Goal: Use online tool/utility

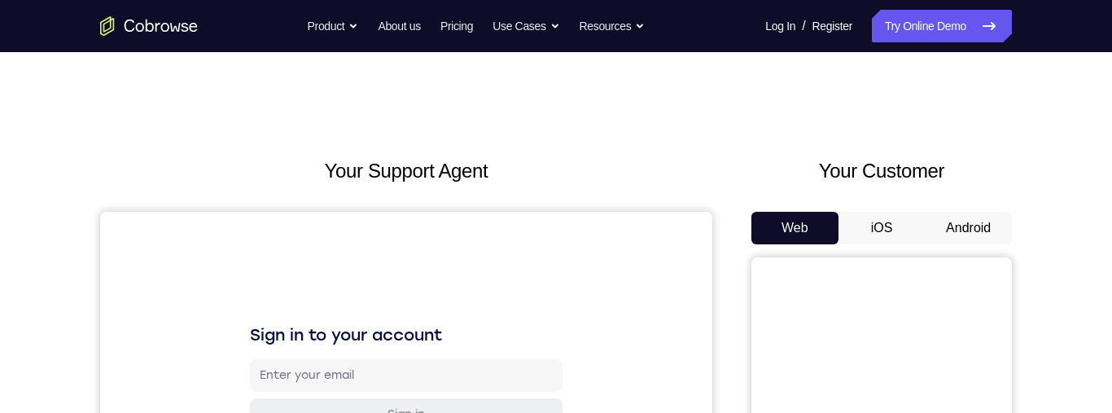
click at [974, 225] on button "Android" at bounding box center [968, 228] width 87 height 33
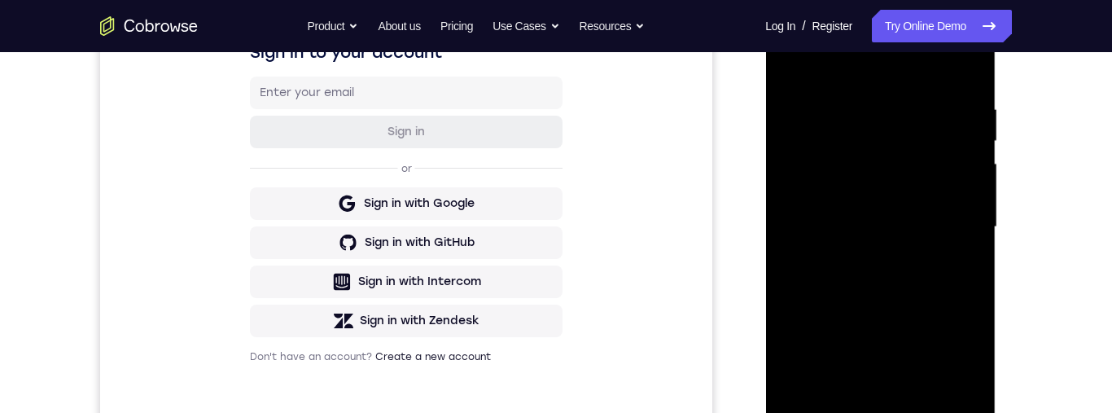
scroll to position [370, 0]
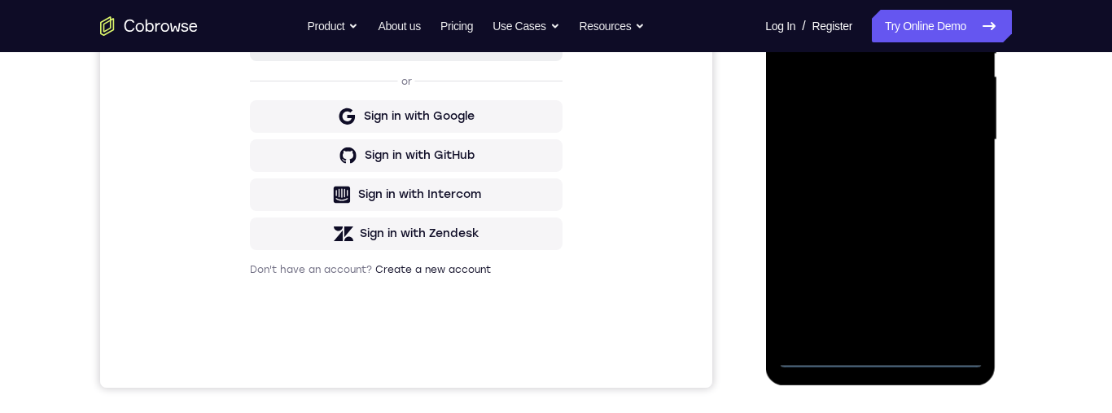
click at [878, 364] on div at bounding box center [879, 140] width 205 height 456
click at [962, 277] on div at bounding box center [879, 140] width 205 height 456
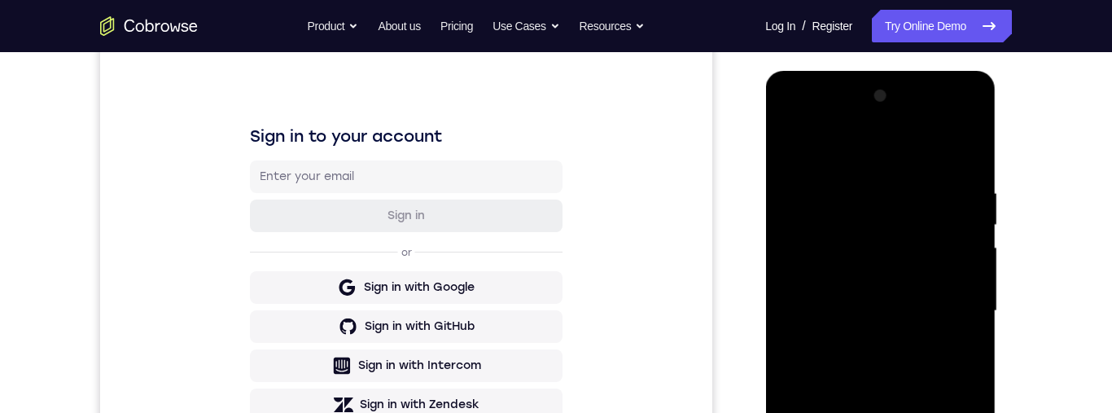
scroll to position [177, 0]
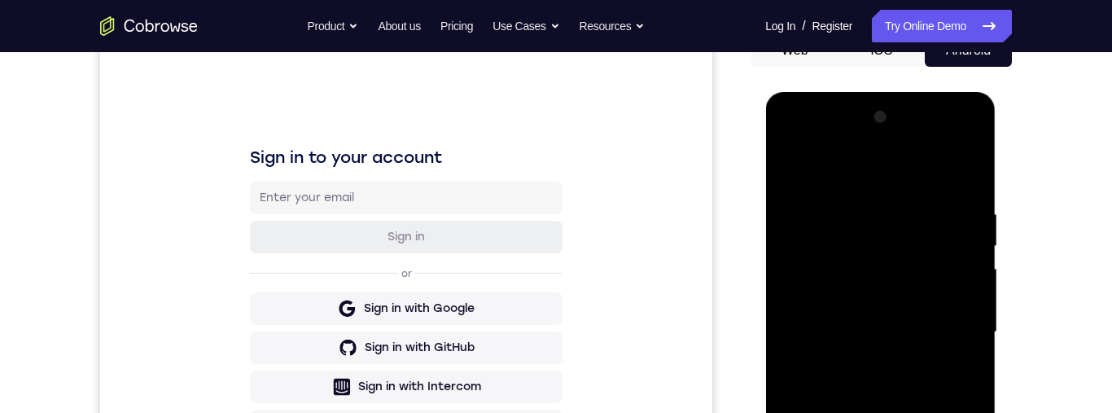
click at [895, 176] on div at bounding box center [879, 332] width 205 height 456
click at [950, 334] on div at bounding box center [879, 332] width 205 height 456
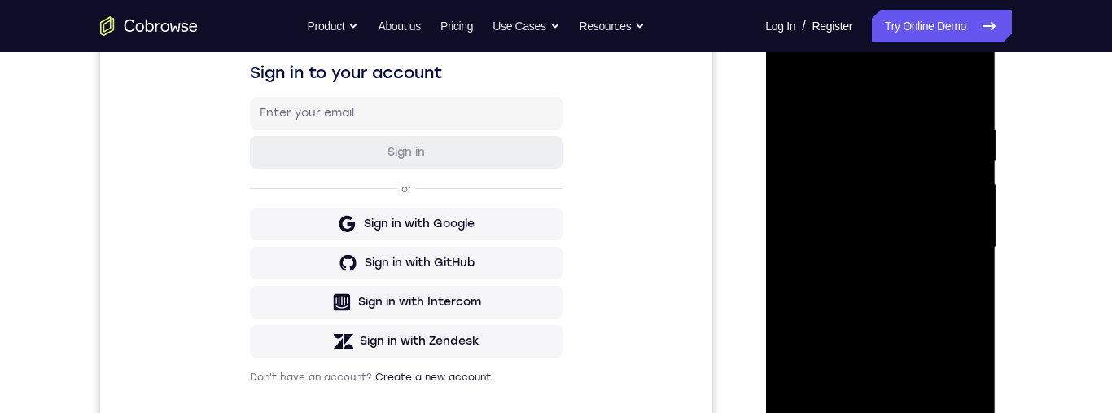
scroll to position [330, 0]
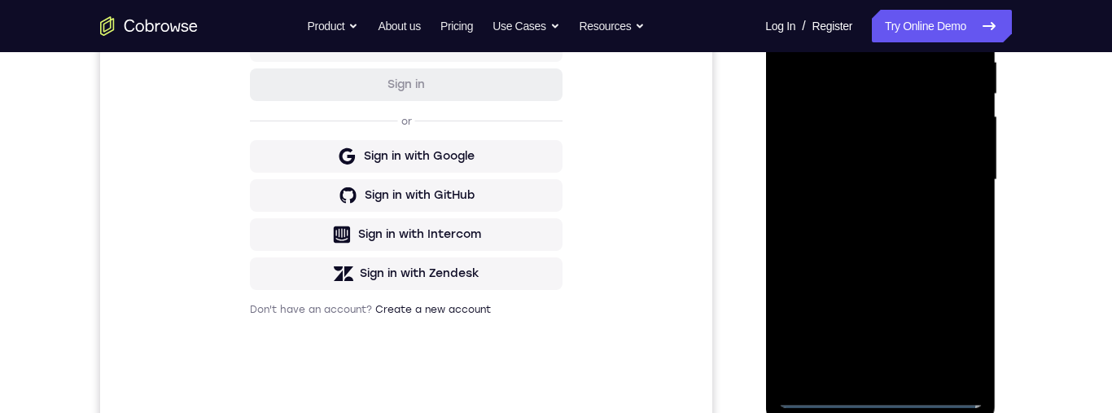
click at [866, 204] on div at bounding box center [879, 180] width 205 height 456
click at [933, 171] on div at bounding box center [879, 180] width 205 height 456
click at [832, 150] on div at bounding box center [879, 180] width 205 height 456
click at [941, 178] on div at bounding box center [879, 180] width 205 height 456
click at [939, 238] on div at bounding box center [879, 180] width 205 height 456
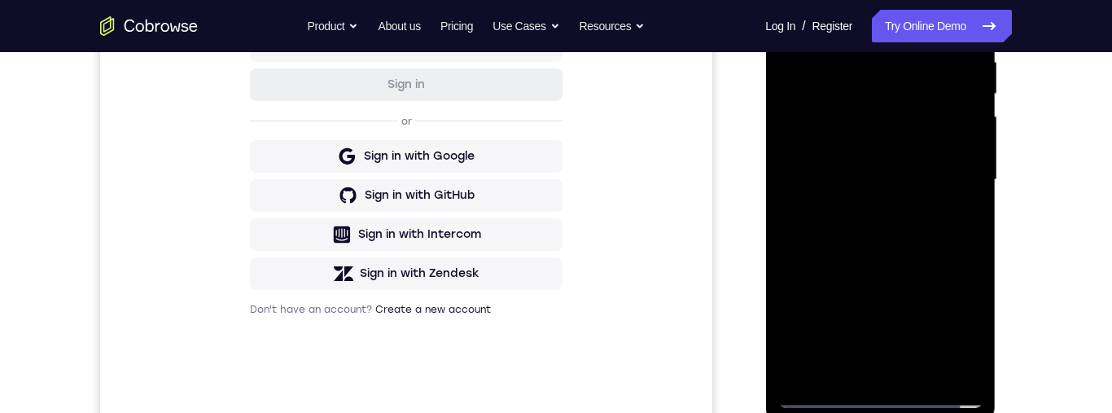
click at [883, 236] on div at bounding box center [879, 180] width 205 height 456
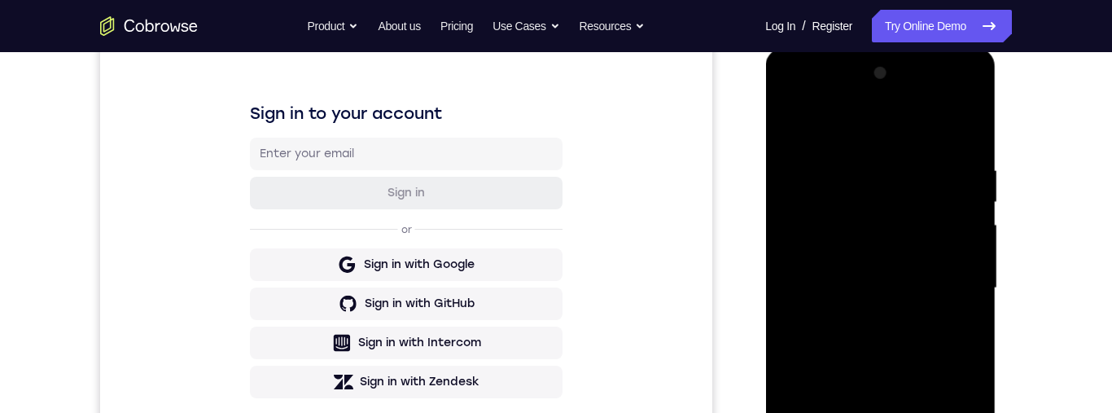
scroll to position [284, 0]
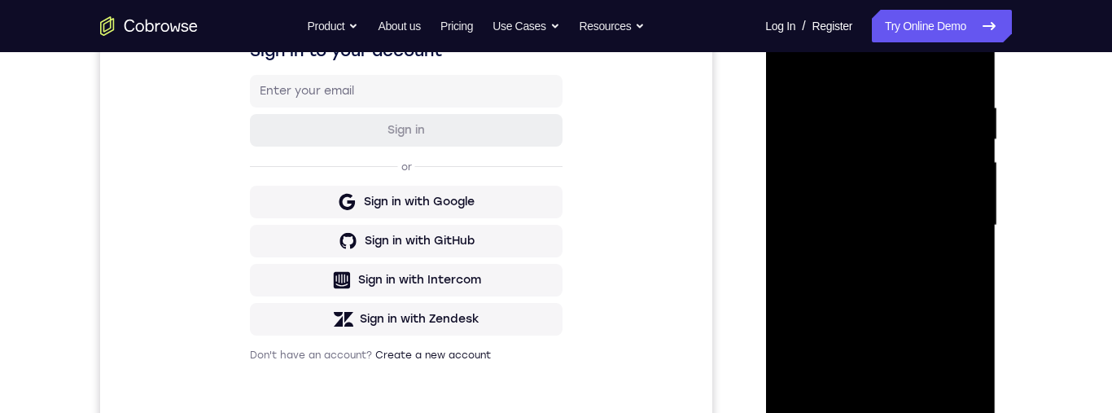
click at [937, 296] on div at bounding box center [879, 226] width 205 height 456
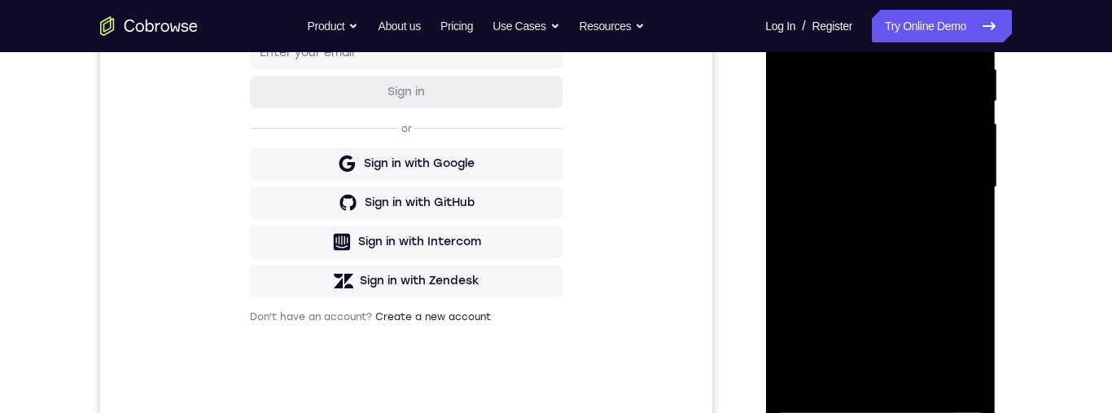
click at [967, 268] on div at bounding box center [879, 187] width 205 height 456
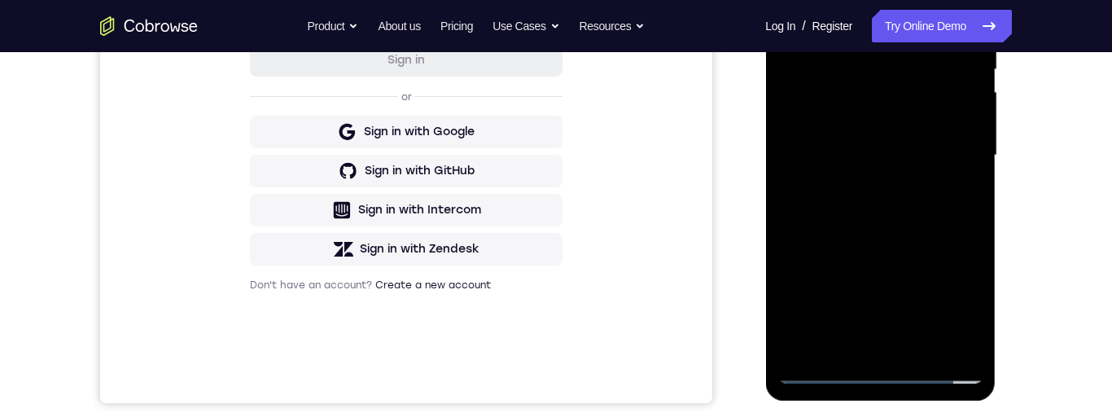
scroll to position [351, 0]
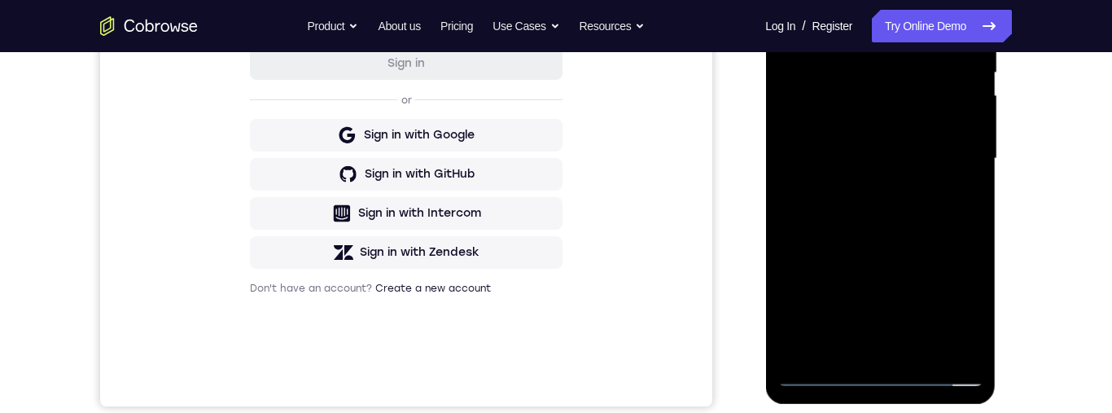
click at [976, 226] on div at bounding box center [879, 159] width 205 height 456
click at [974, 230] on div at bounding box center [879, 159] width 205 height 456
click at [973, 228] on div at bounding box center [879, 159] width 205 height 456
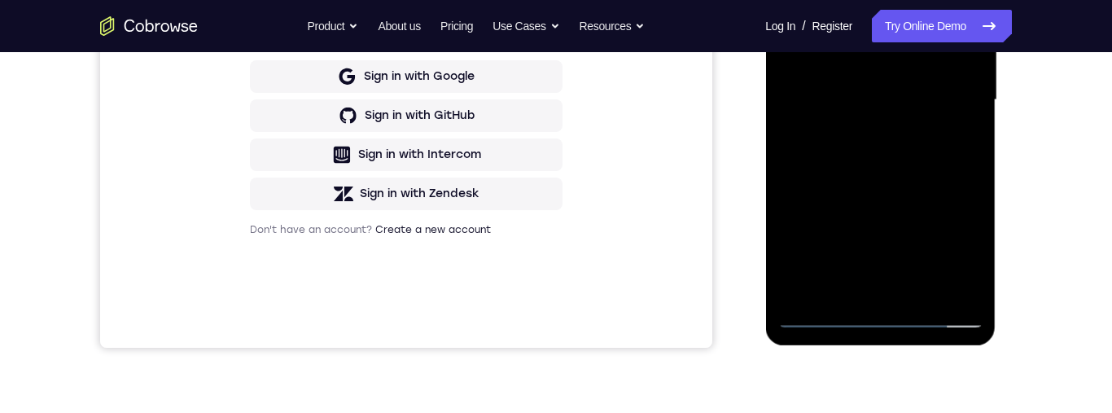
click at [969, 175] on div at bounding box center [879, 100] width 205 height 456
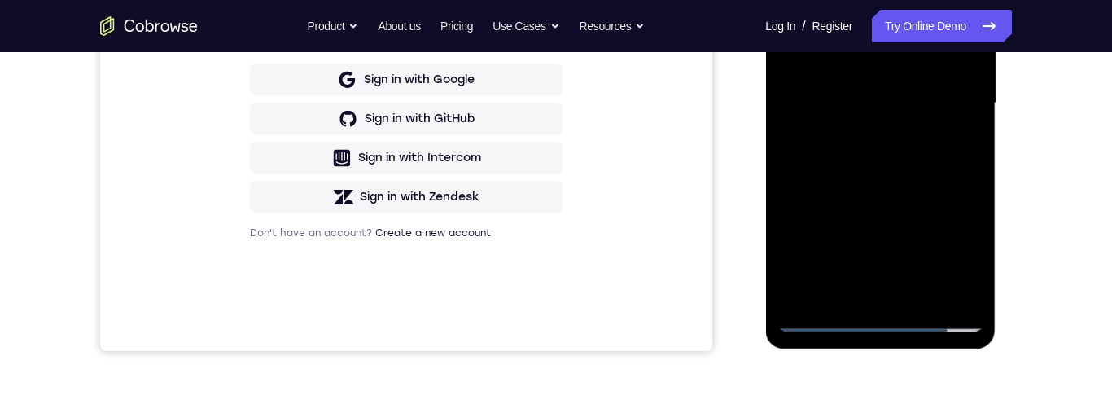
scroll to position [386, 0]
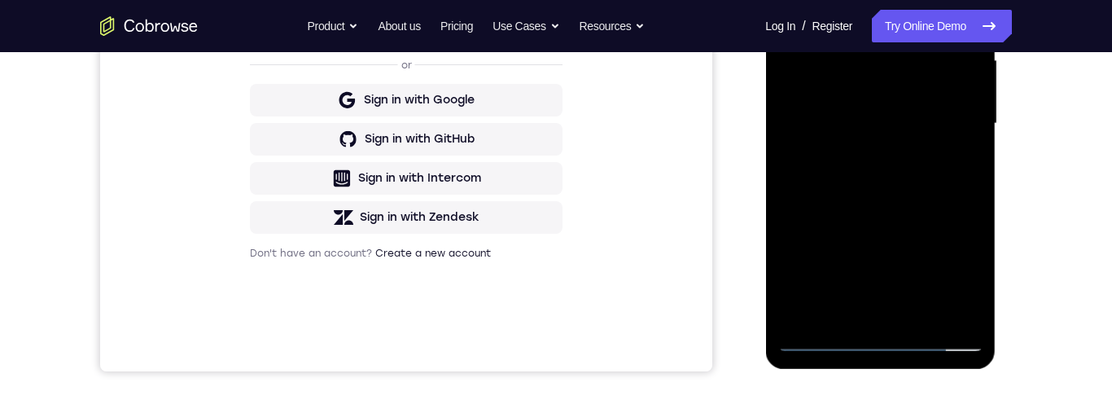
click at [972, 195] on div at bounding box center [879, 124] width 205 height 456
click at [977, 190] on div at bounding box center [879, 124] width 205 height 456
click at [970, 197] on div at bounding box center [879, 124] width 205 height 456
click at [974, 191] on div at bounding box center [879, 124] width 205 height 456
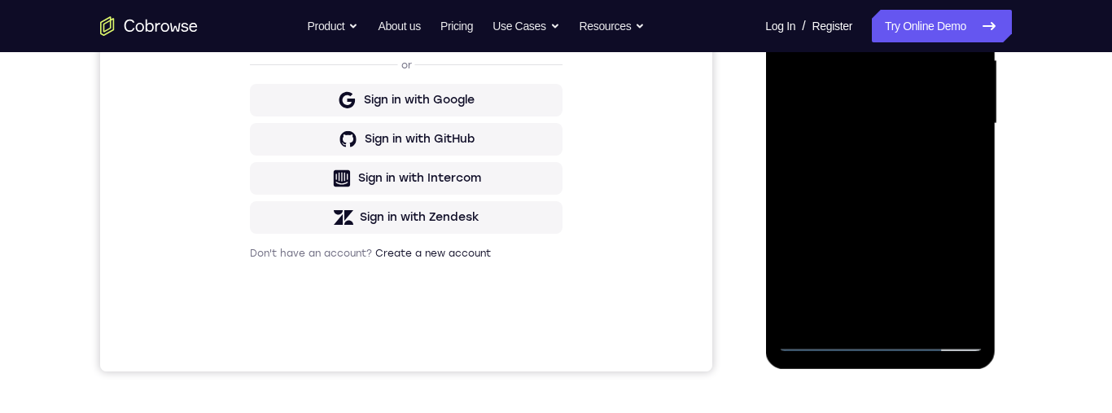
click at [976, 190] on div at bounding box center [879, 124] width 205 height 456
click at [975, 190] on div at bounding box center [879, 124] width 205 height 456
click at [974, 194] on div at bounding box center [879, 124] width 205 height 456
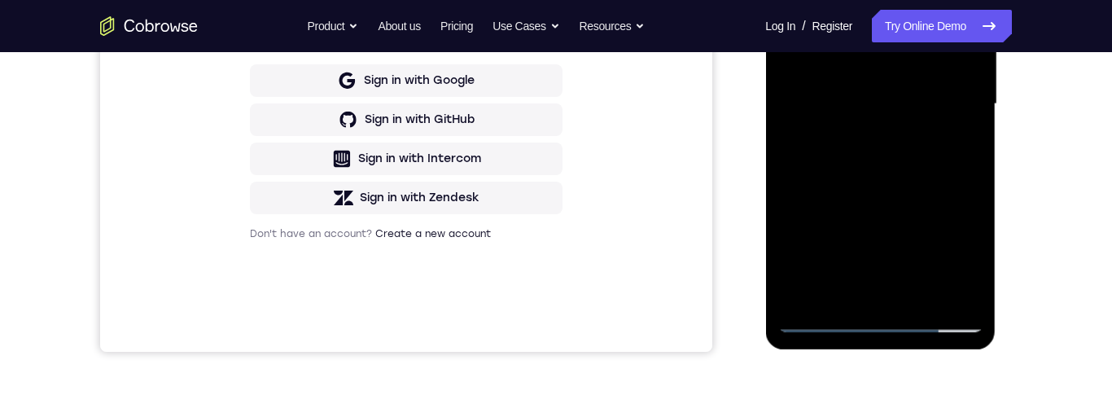
click at [973, 177] on div at bounding box center [879, 104] width 205 height 456
click at [970, 177] on div at bounding box center [879, 104] width 205 height 456
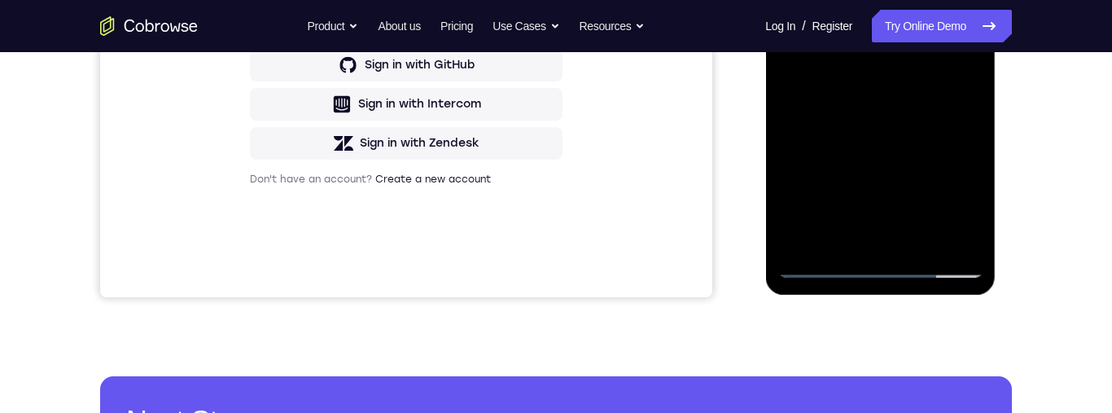
click at [919, 239] on div at bounding box center [879, 50] width 205 height 456
click at [892, 139] on div at bounding box center [879, 50] width 205 height 456
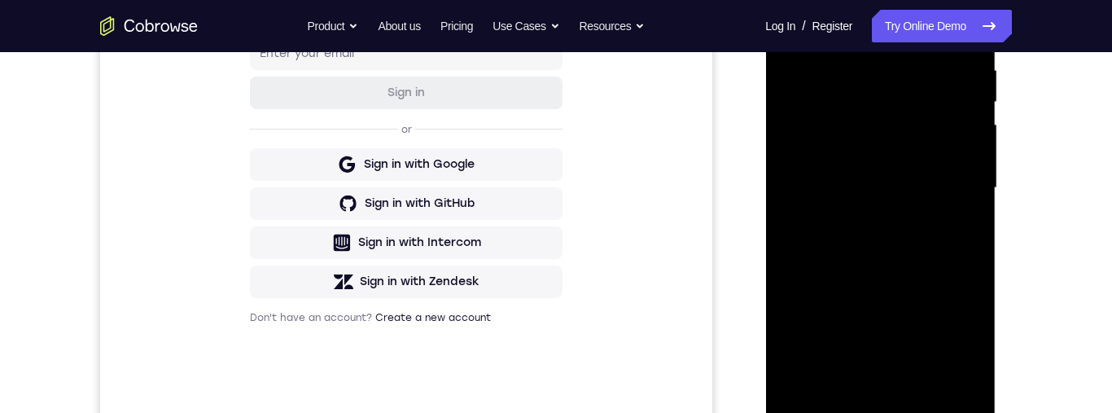
scroll to position [283, 0]
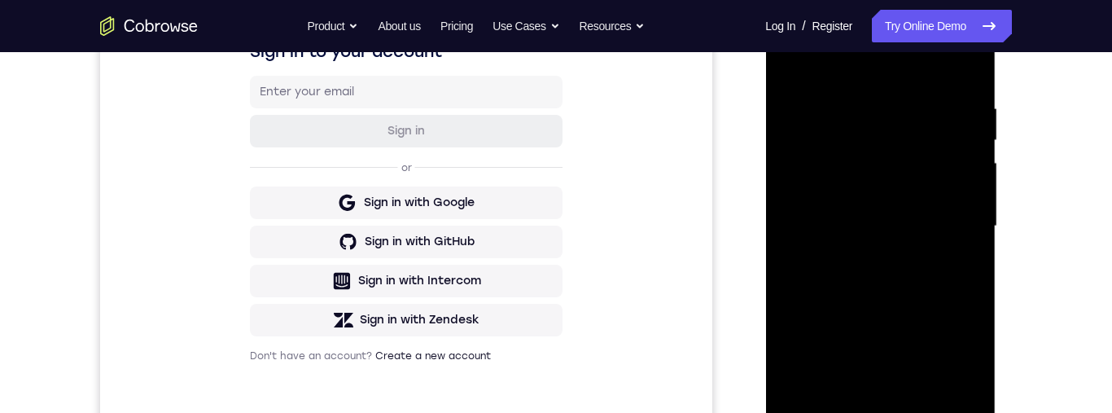
click at [794, 62] on div at bounding box center [879, 226] width 205 height 456
click at [856, 107] on div at bounding box center [879, 226] width 205 height 456
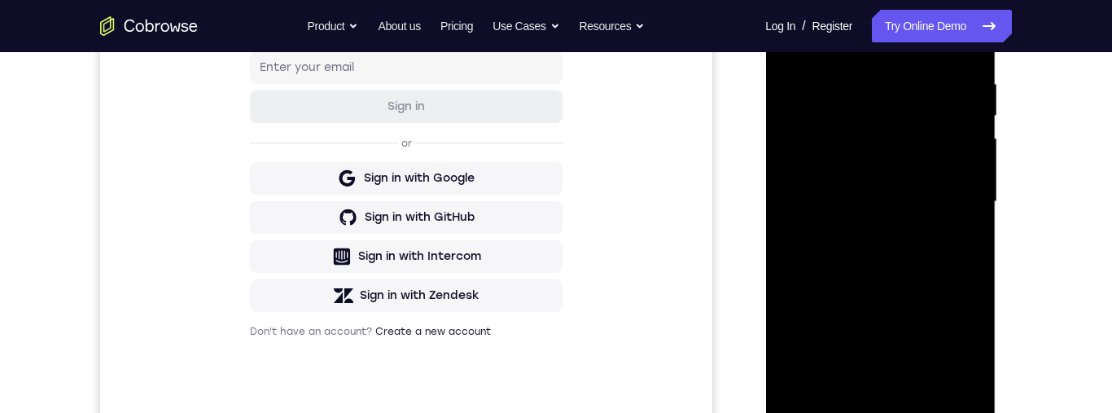
scroll to position [344, 0]
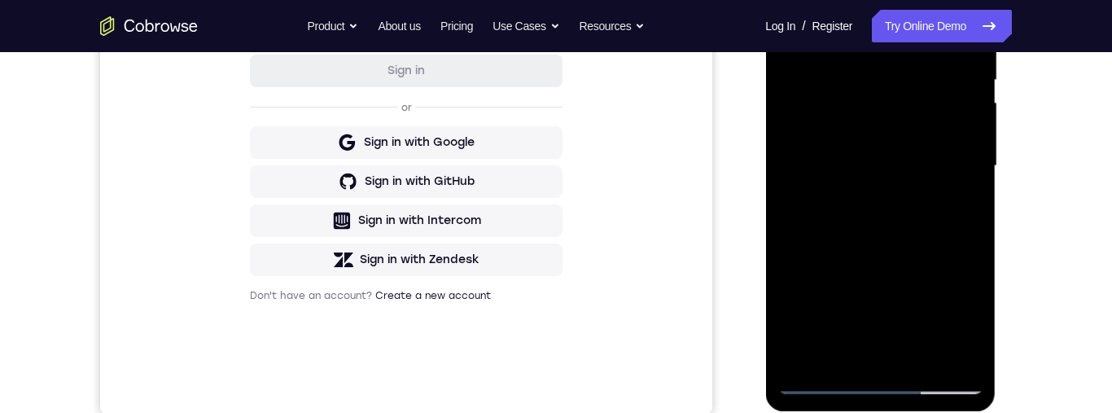
click at [963, 238] on div at bounding box center [879, 166] width 205 height 456
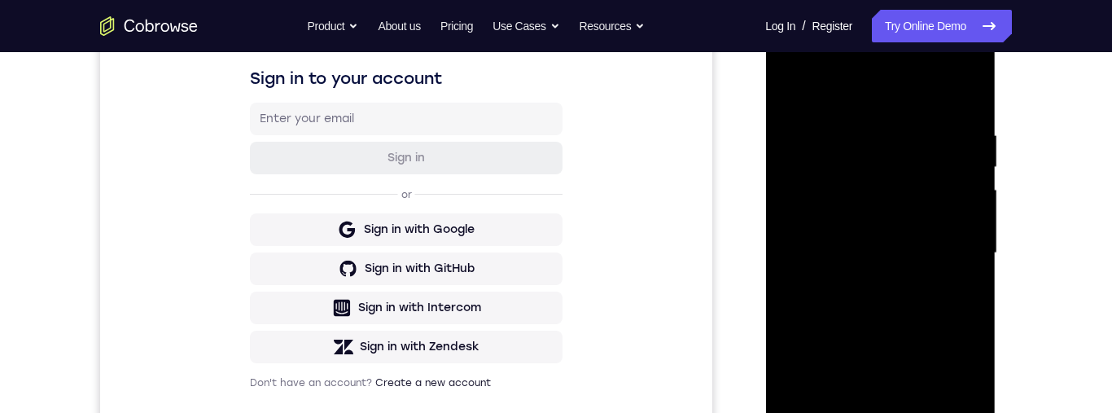
scroll to position [398, 0]
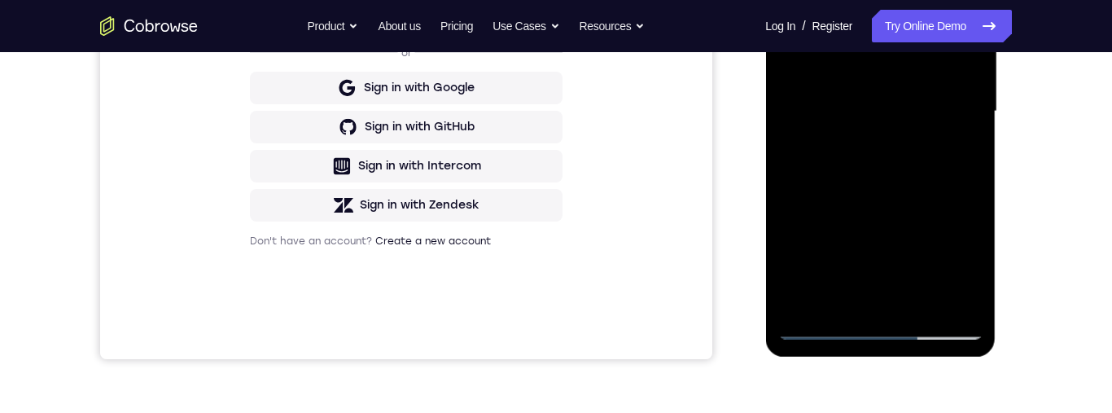
click at [947, 297] on div at bounding box center [879, 112] width 205 height 456
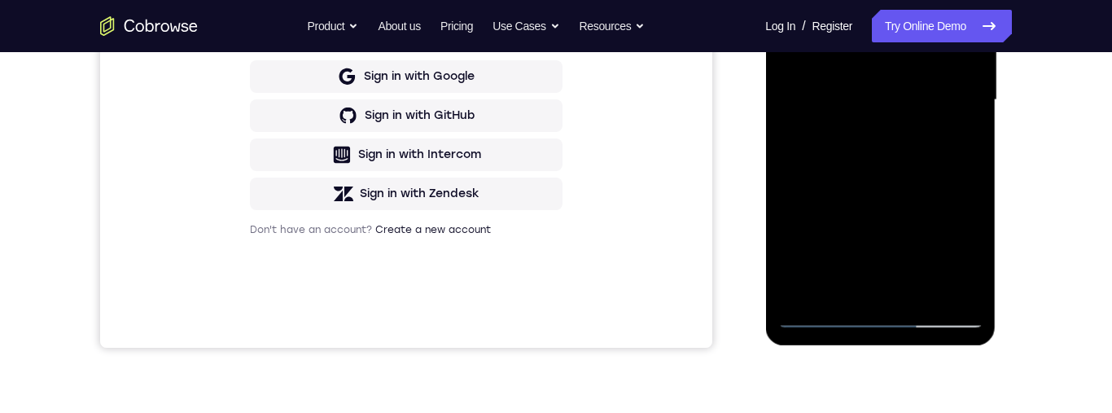
click at [978, 242] on div at bounding box center [879, 100] width 205 height 456
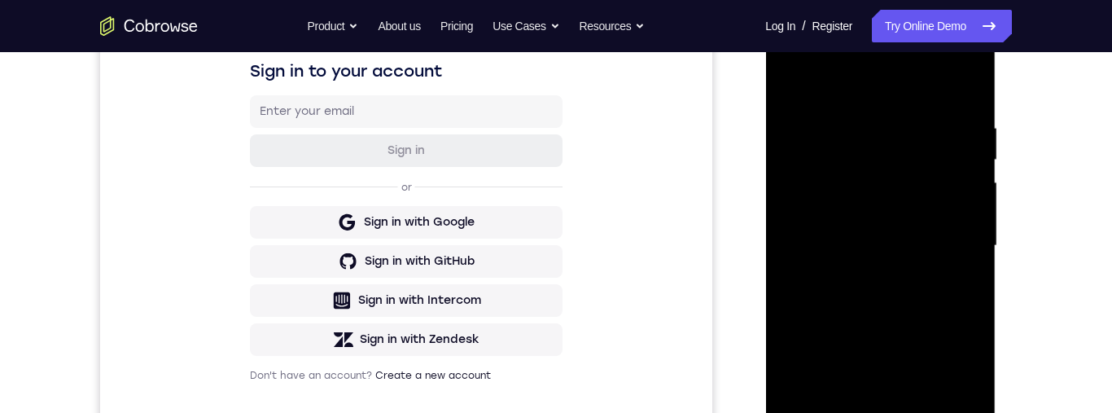
scroll to position [244, 0]
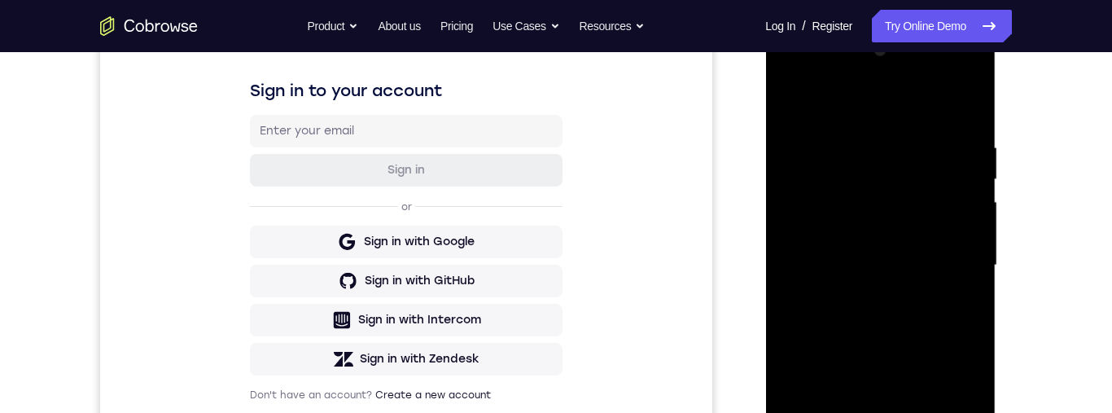
click at [957, 263] on div at bounding box center [879, 265] width 205 height 456
click at [968, 261] on div at bounding box center [879, 265] width 205 height 456
click at [970, 252] on div at bounding box center [879, 265] width 205 height 456
click at [965, 253] on div at bounding box center [879, 265] width 205 height 456
click at [961, 269] on div at bounding box center [879, 265] width 205 height 456
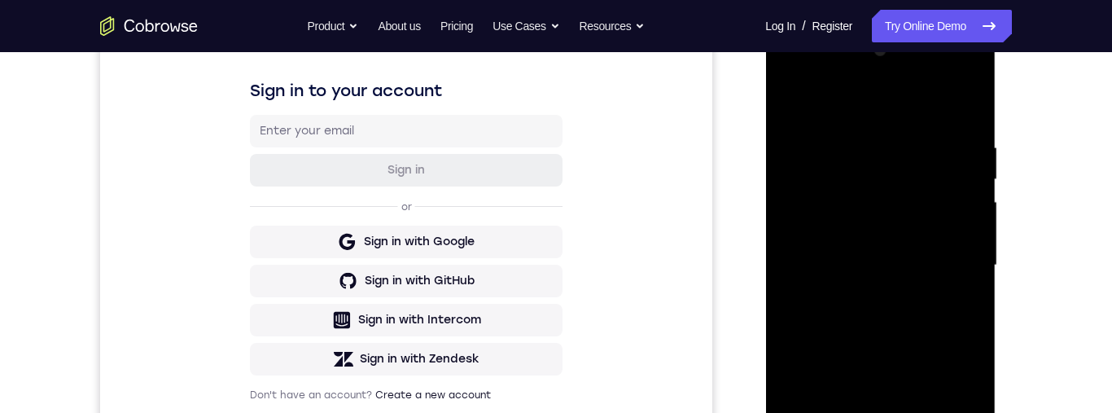
click at [961, 268] on div at bounding box center [879, 265] width 205 height 456
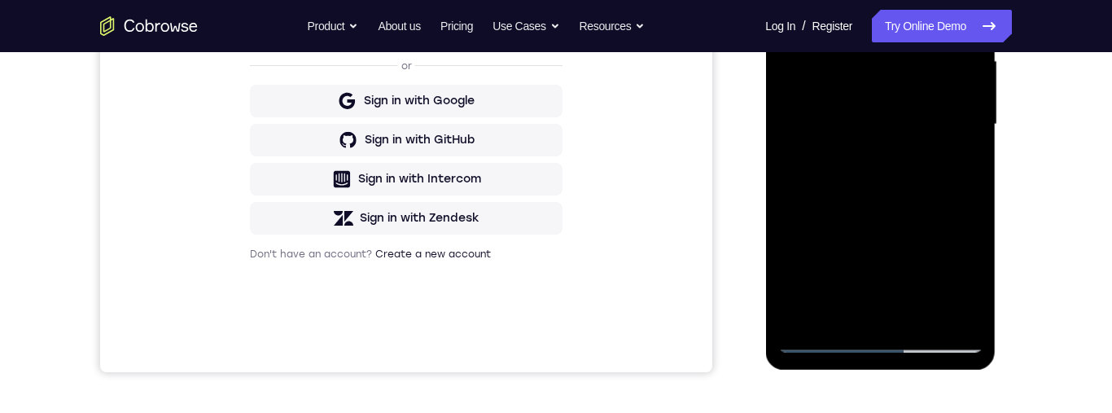
scroll to position [451, 0]
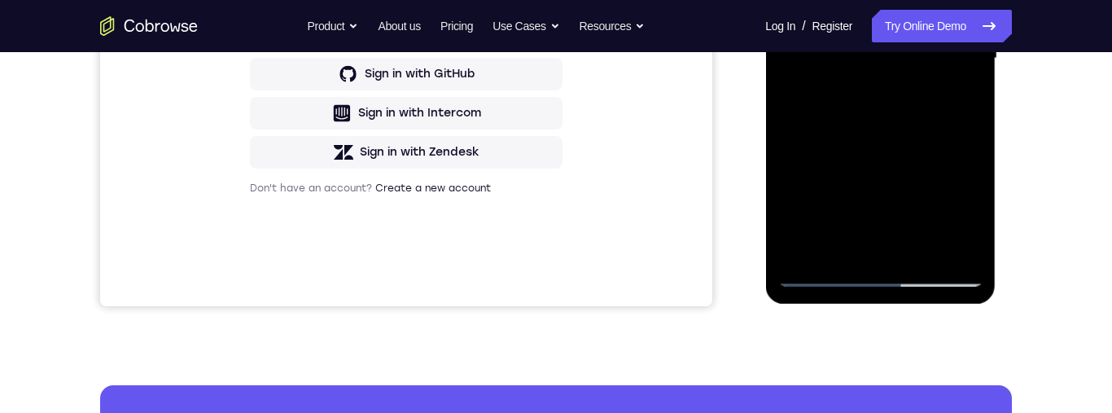
click at [945, 244] on div at bounding box center [879, 59] width 205 height 456
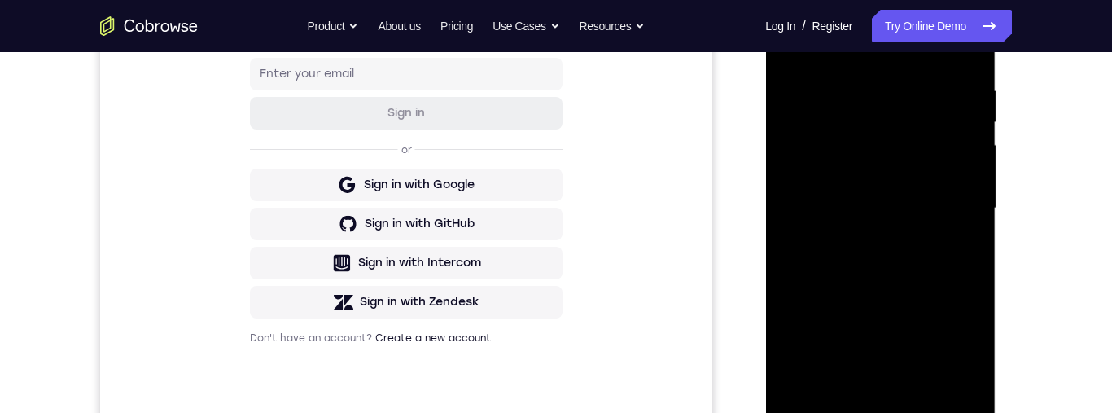
scroll to position [256, 0]
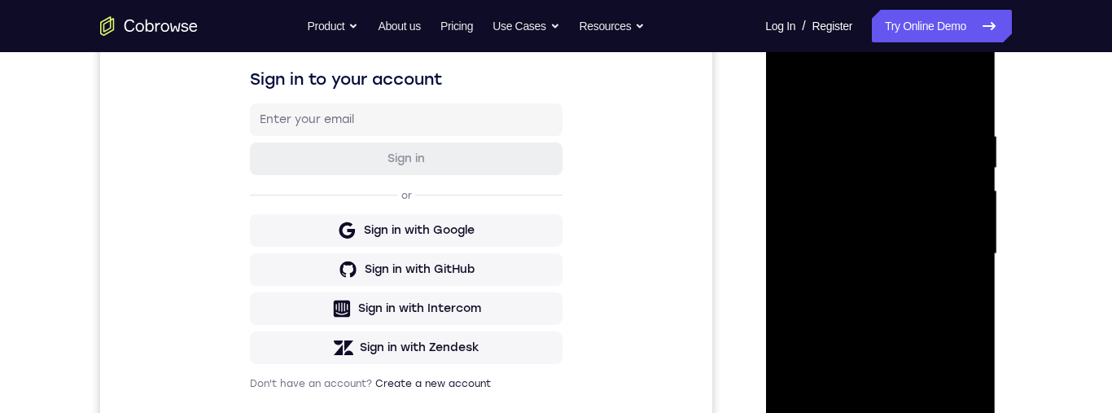
click at [978, 251] on div at bounding box center [879, 254] width 205 height 456
click at [964, 248] on div at bounding box center [879, 255] width 205 height 456
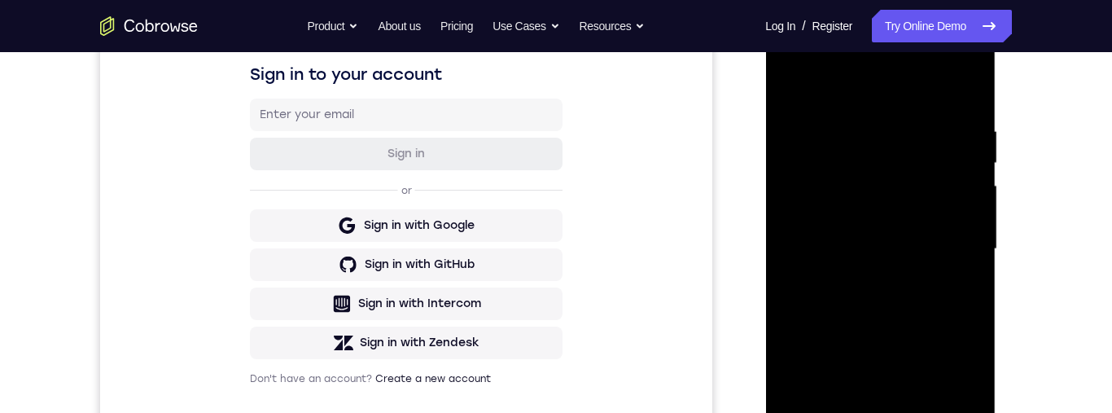
scroll to position [230, 0]
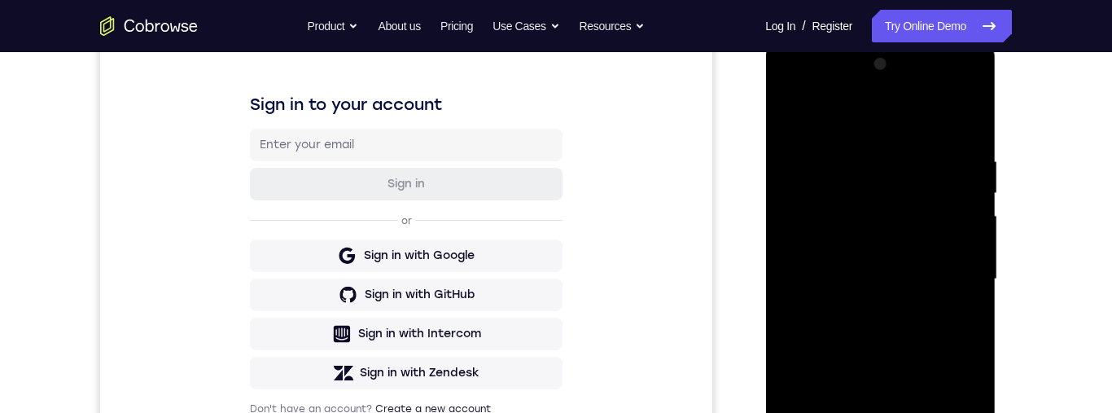
click at [966, 256] on div at bounding box center [879, 279] width 205 height 456
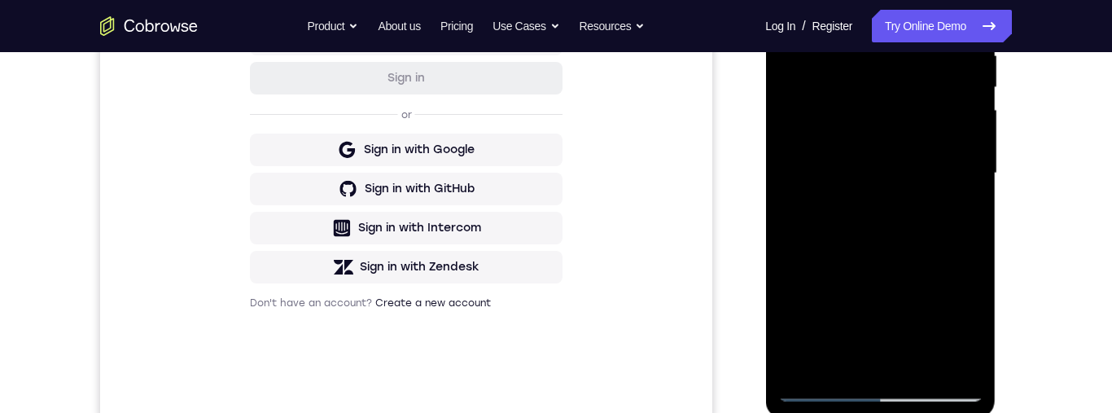
scroll to position [308, 0]
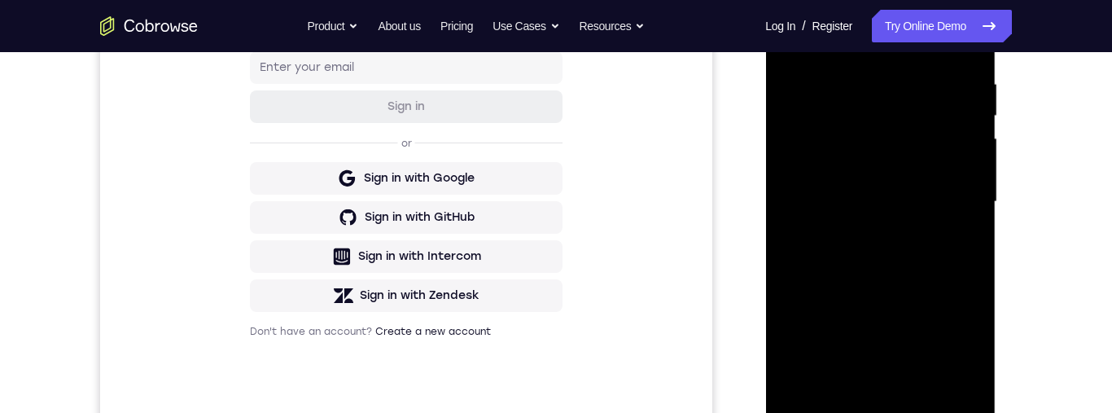
click at [959, 216] on div at bounding box center [879, 202] width 205 height 456
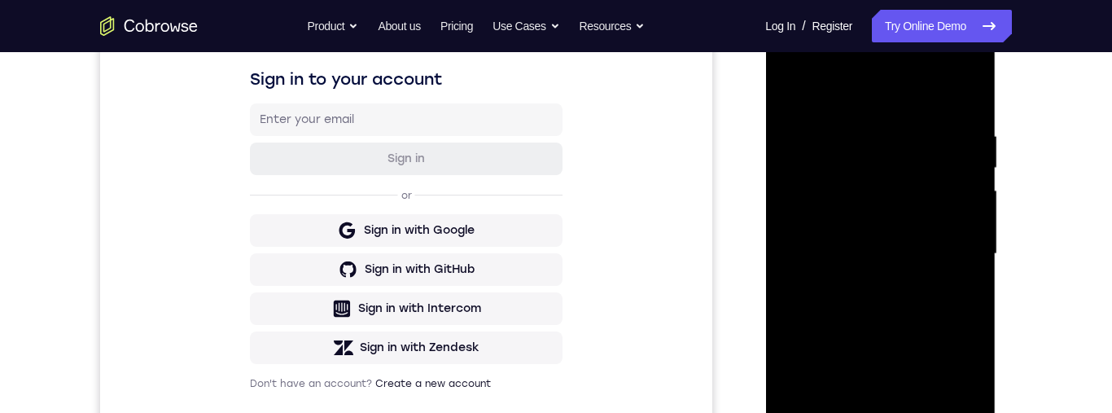
click at [965, 99] on div at bounding box center [879, 254] width 205 height 456
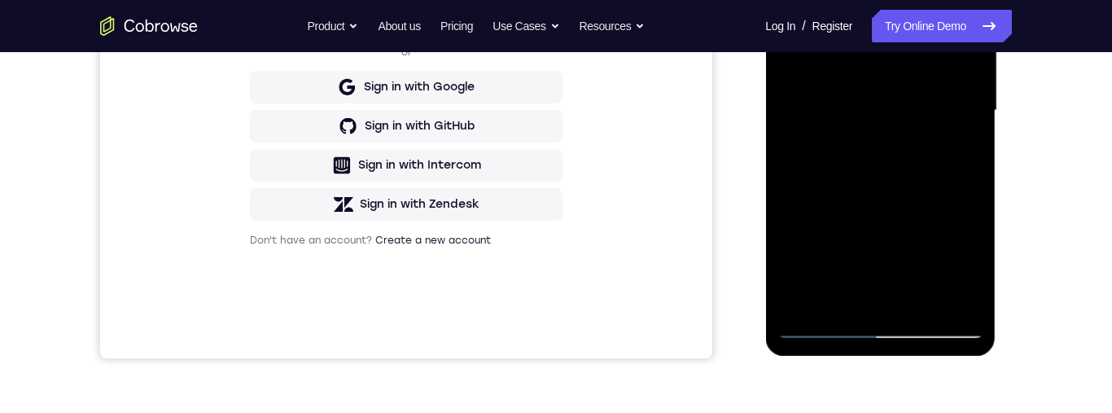
scroll to position [490, 0]
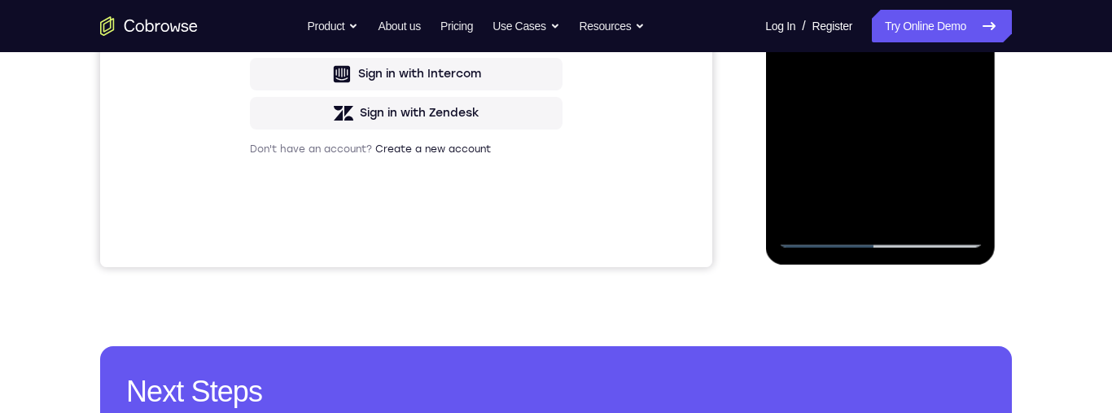
click at [921, 211] on div at bounding box center [879, 20] width 205 height 456
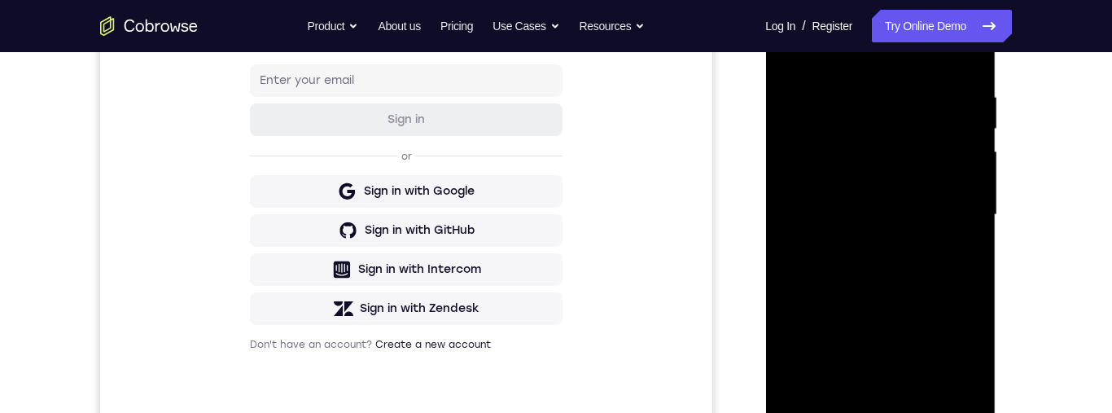
scroll to position [268, 0]
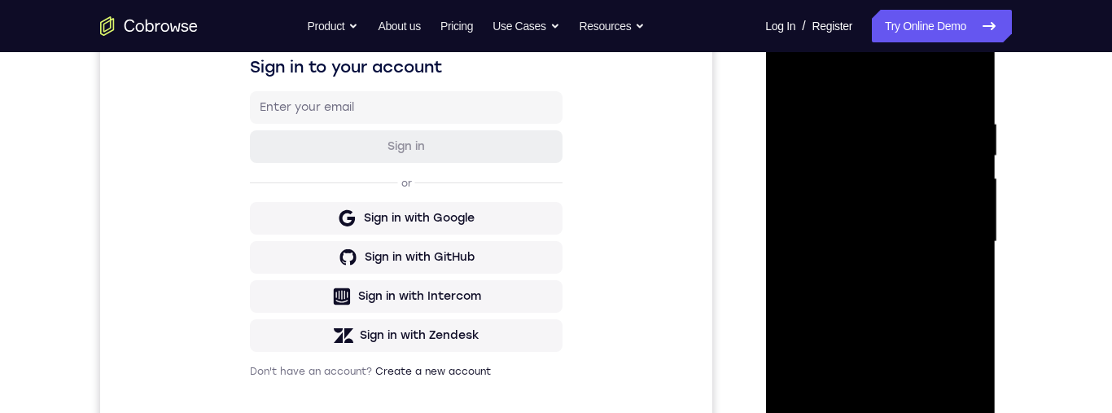
click at [797, 75] on div at bounding box center [879, 242] width 205 height 456
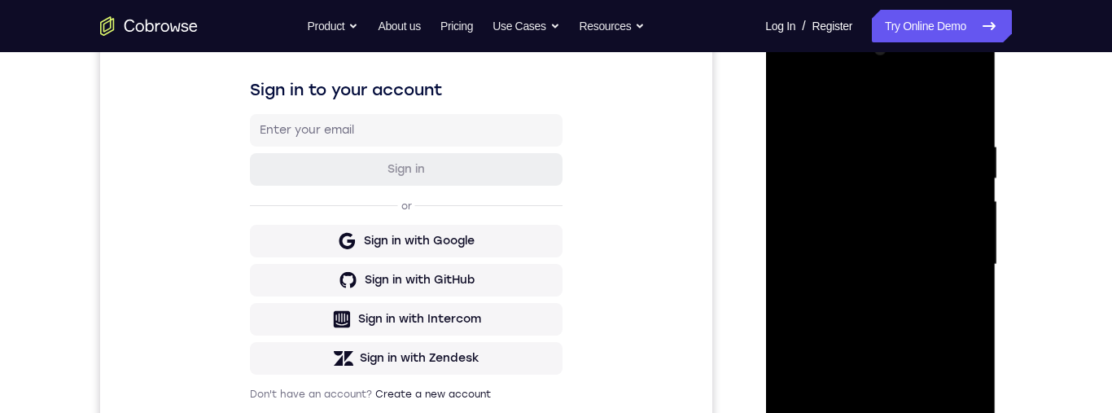
scroll to position [269, 0]
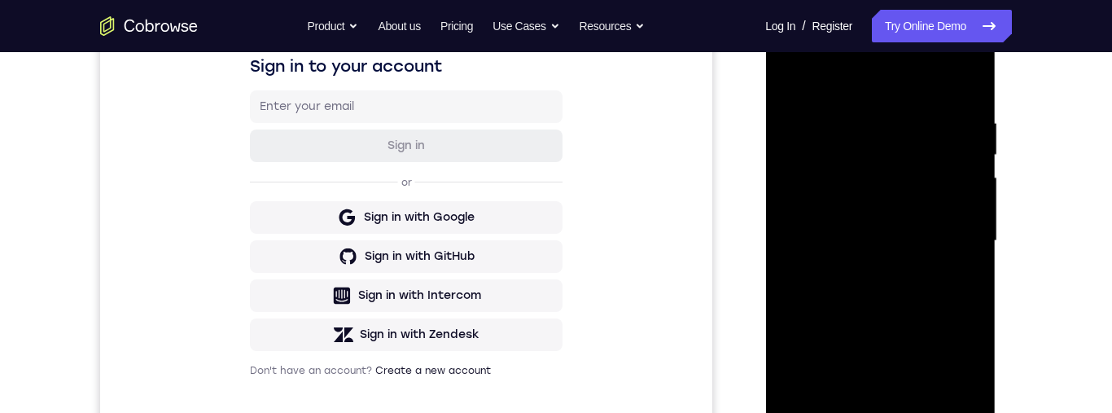
click at [834, 248] on div at bounding box center [879, 241] width 205 height 456
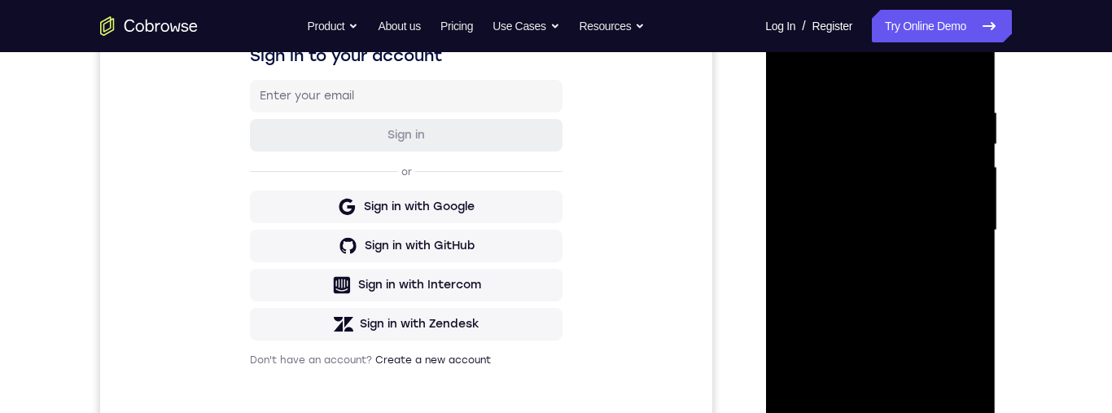
scroll to position [249, 0]
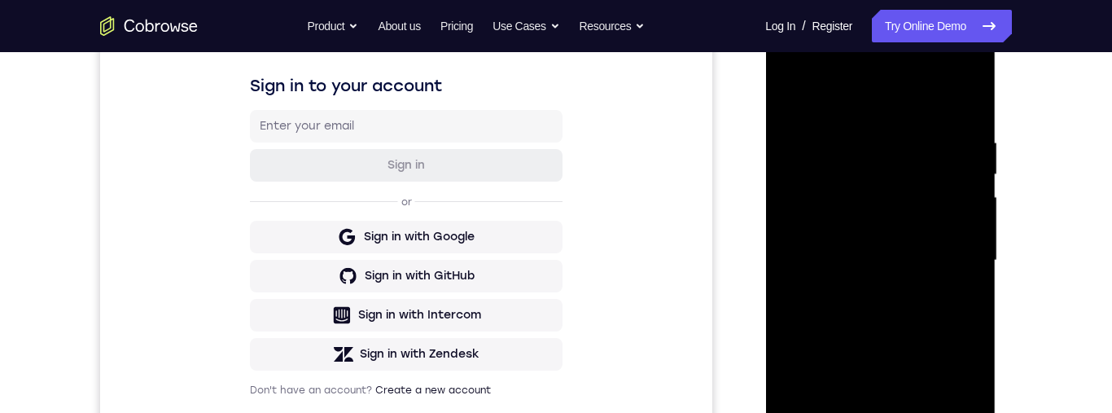
click at [973, 173] on div at bounding box center [879, 261] width 205 height 456
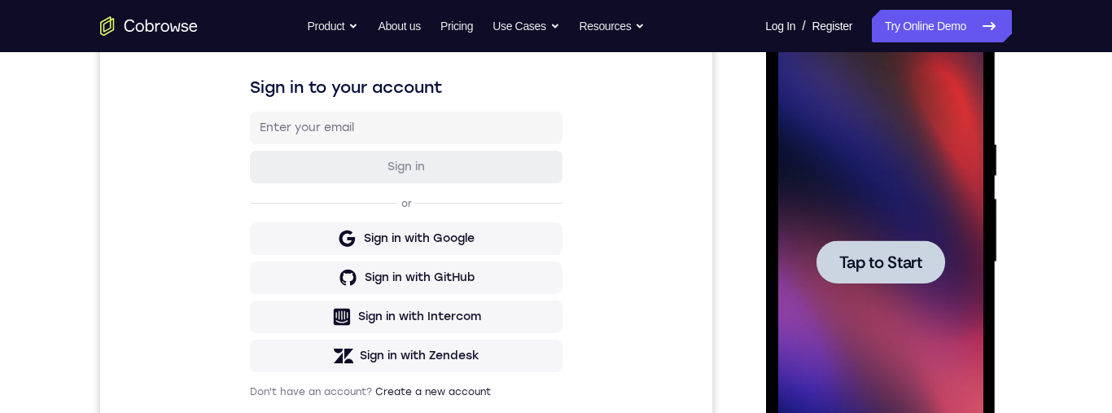
scroll to position [245, 0]
